Goal: Information Seeking & Learning: Learn about a topic

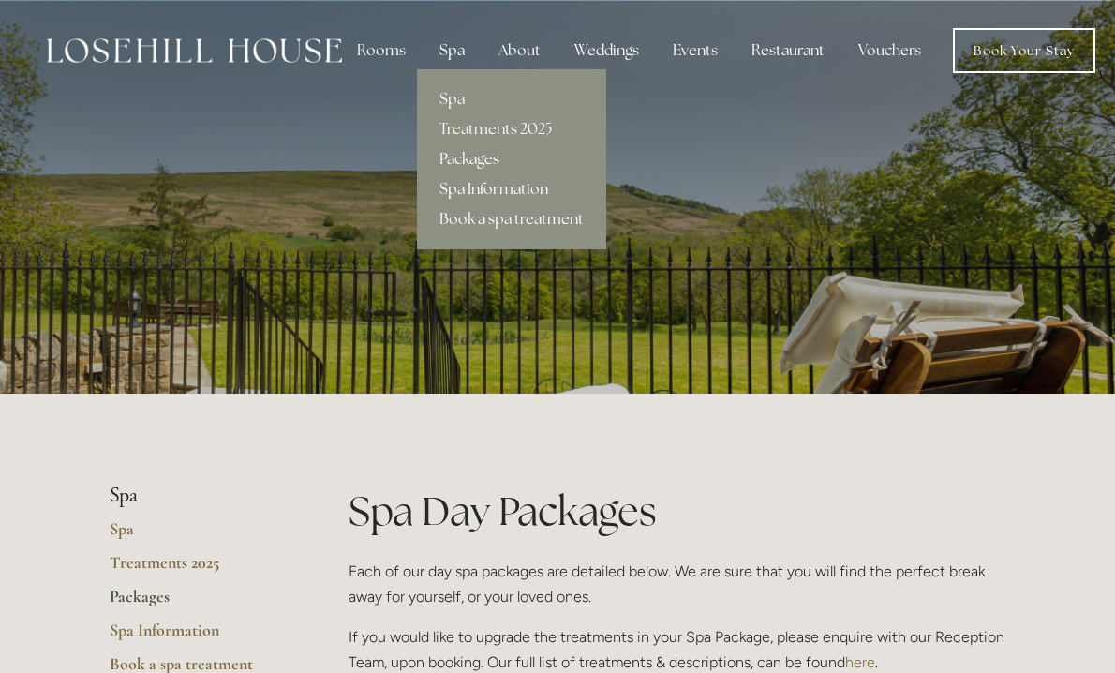
click at [473, 187] on link "Spa Information" at bounding box center [511, 189] width 189 height 30
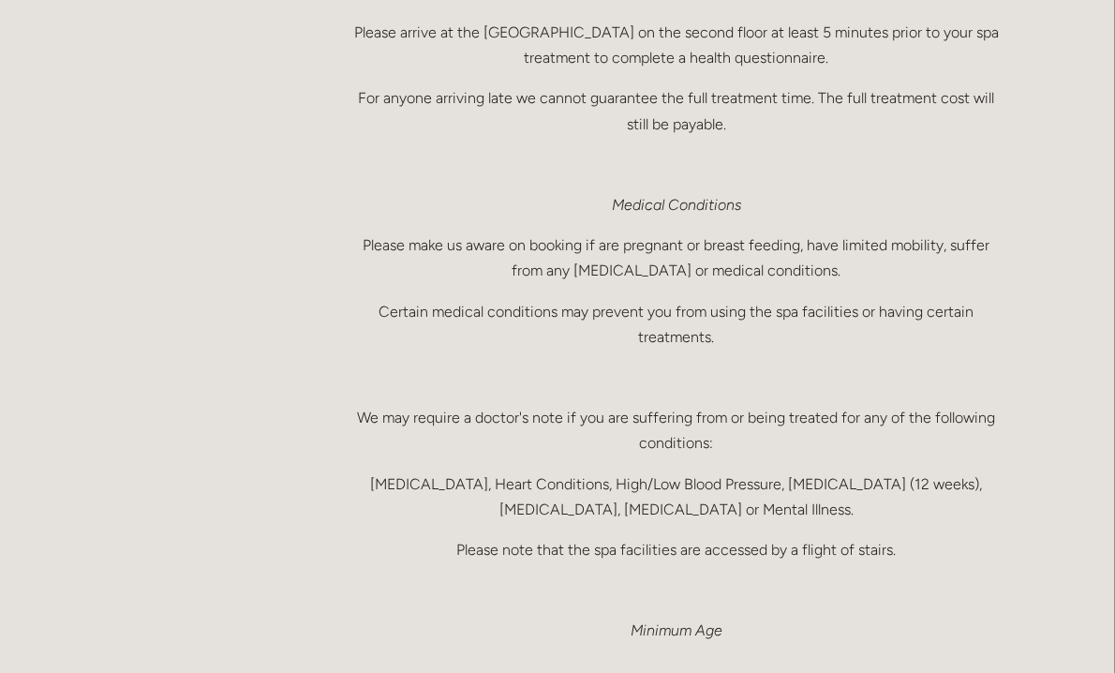
scroll to position [0, 1]
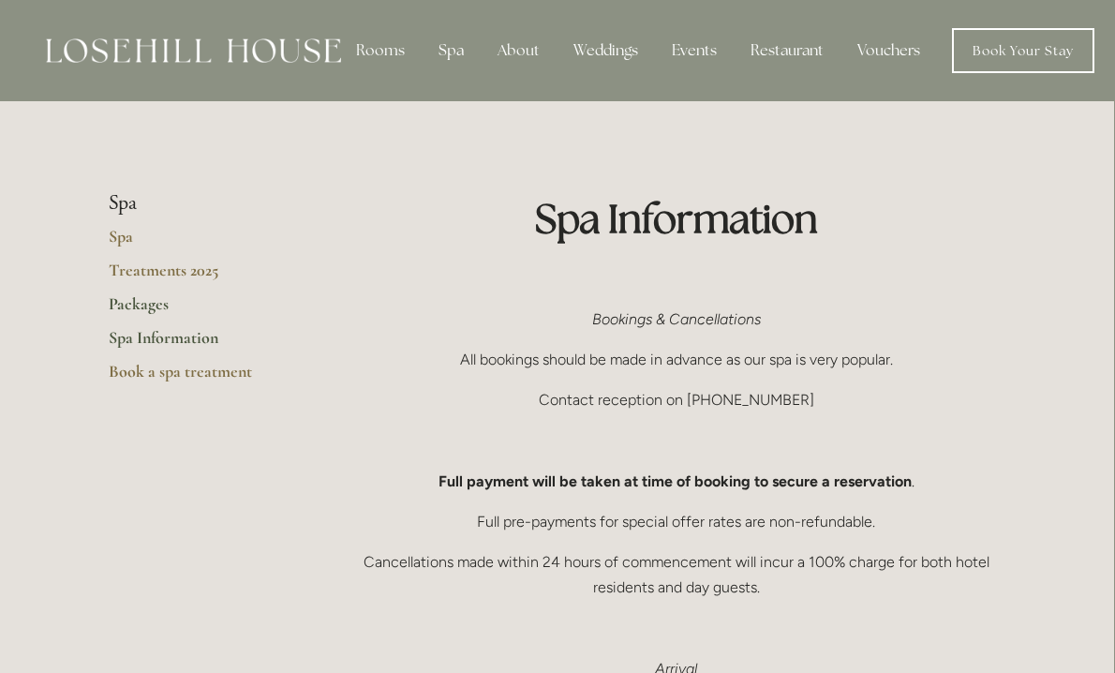
click at [143, 304] on link "Packages" at bounding box center [198, 310] width 179 height 34
